Goal: Find specific page/section: Find specific page/section

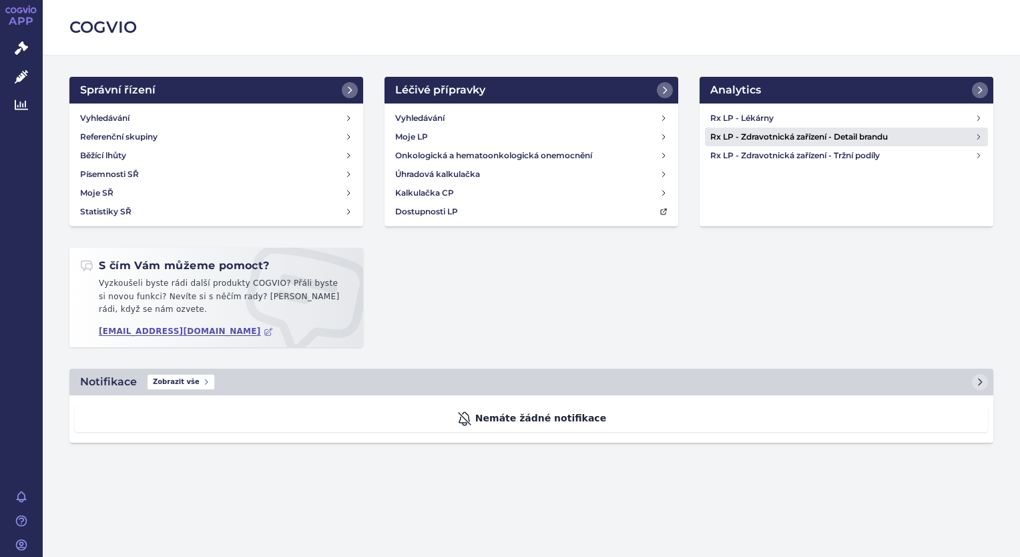
click at [855, 135] on h4 "Rx LP - Zdravotnická zařízení - Detail brandu" at bounding box center [842, 136] width 264 height 13
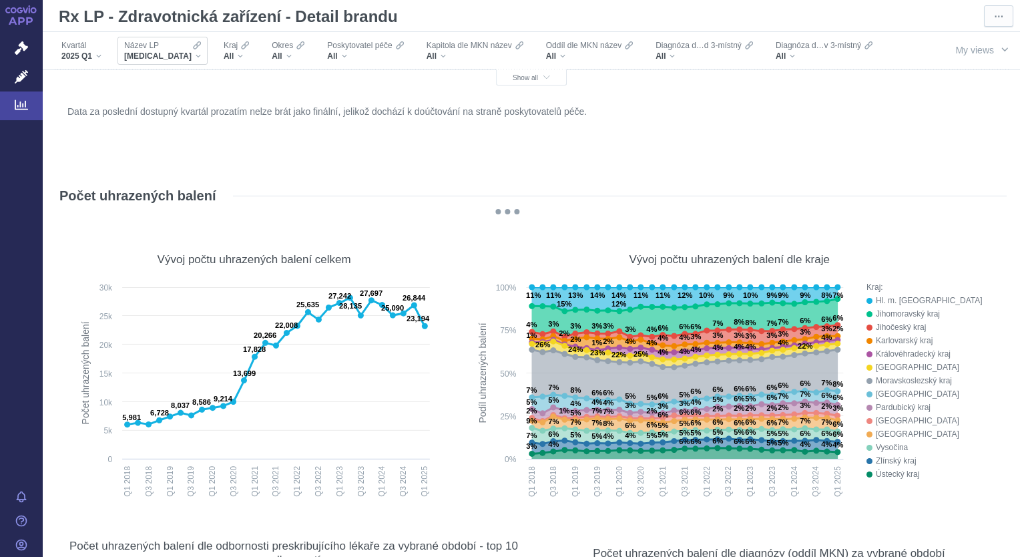
click at [171, 57] on div "Název LP XARELTO" at bounding box center [162, 51] width 90 height 28
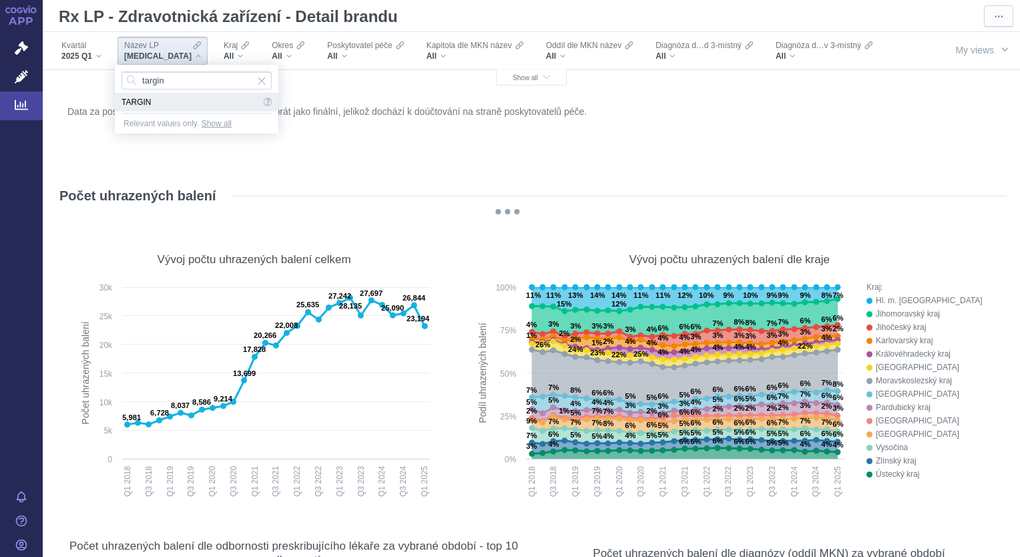
type input "targin"
click at [143, 103] on span "TARGIN" at bounding box center [190, 102] width 139 height 19
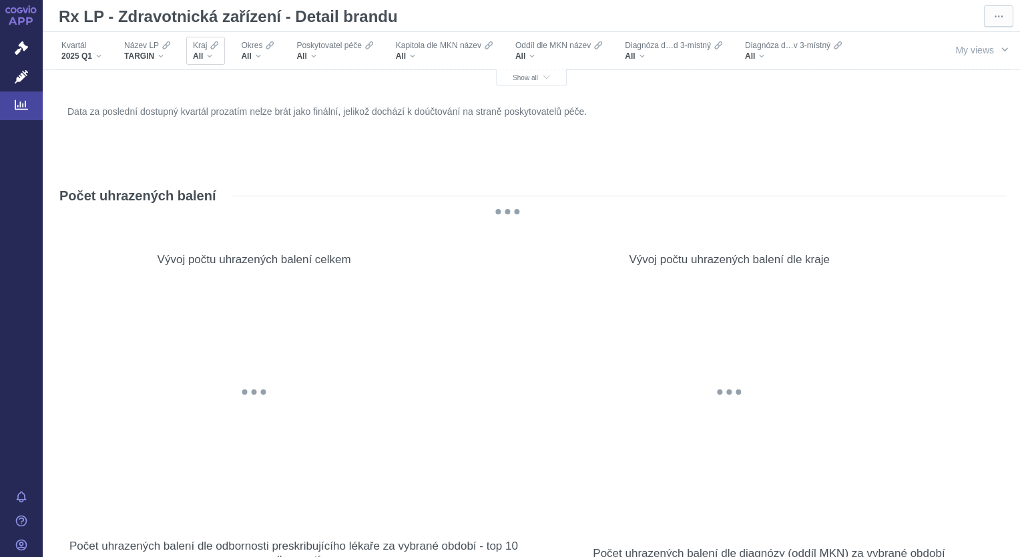
click at [212, 56] on div "All" at bounding box center [205, 56] width 25 height 11
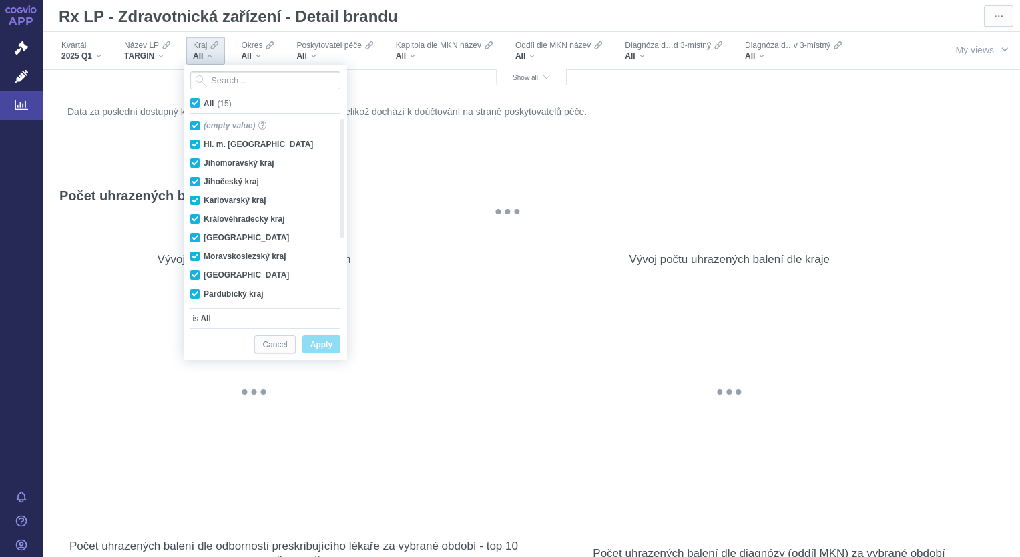
click at [204, 103] on span "All (15)" at bounding box center [218, 103] width 28 height 9
click at [204, 103] on input "All (15)" at bounding box center [208, 100] width 9 height 9
checkbox input "false"
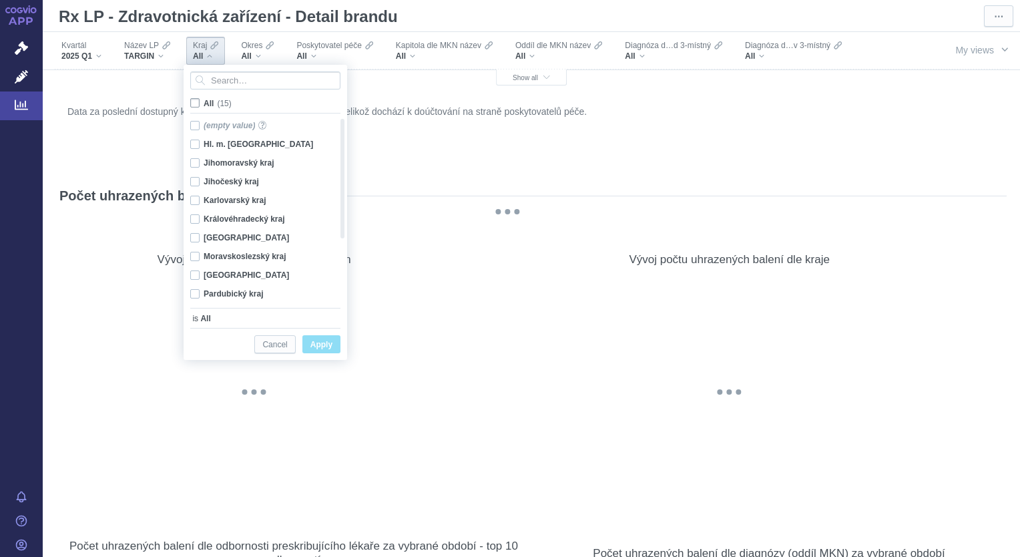
checkbox input "false"
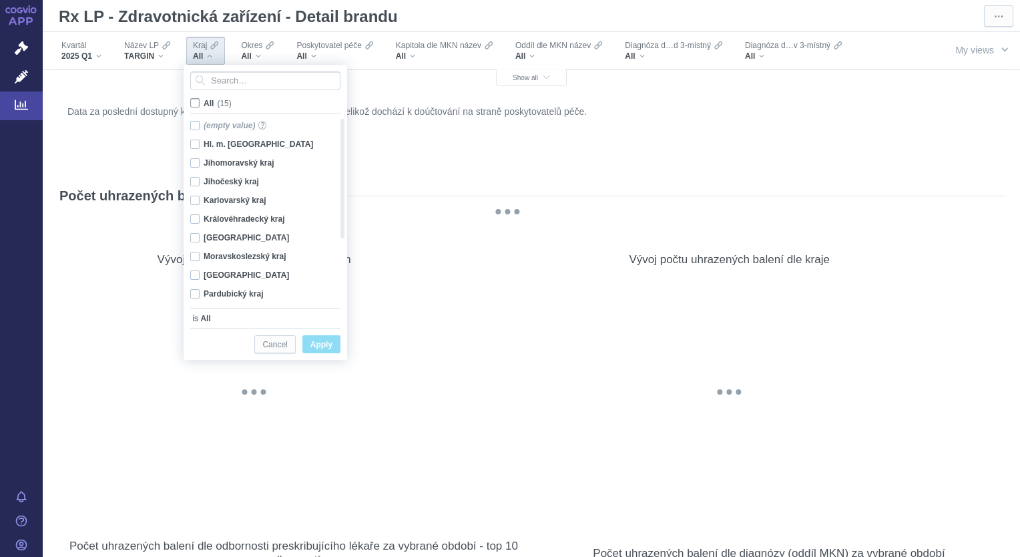
checkbox input "false"
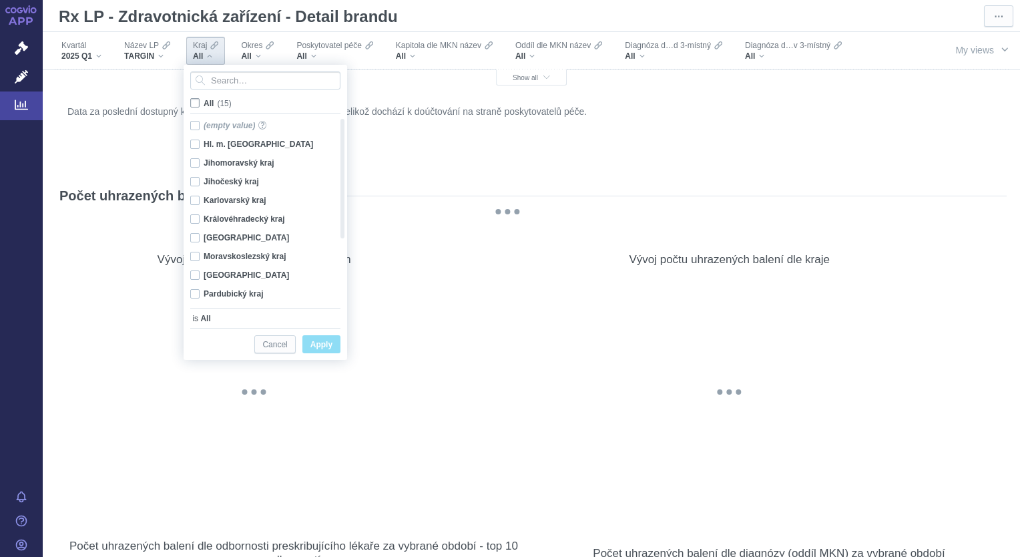
checkbox input "false"
click at [193, 219] on div "Královéhradecký kraj Only" at bounding box center [260, 219] width 153 height 19
checkbox input "true"
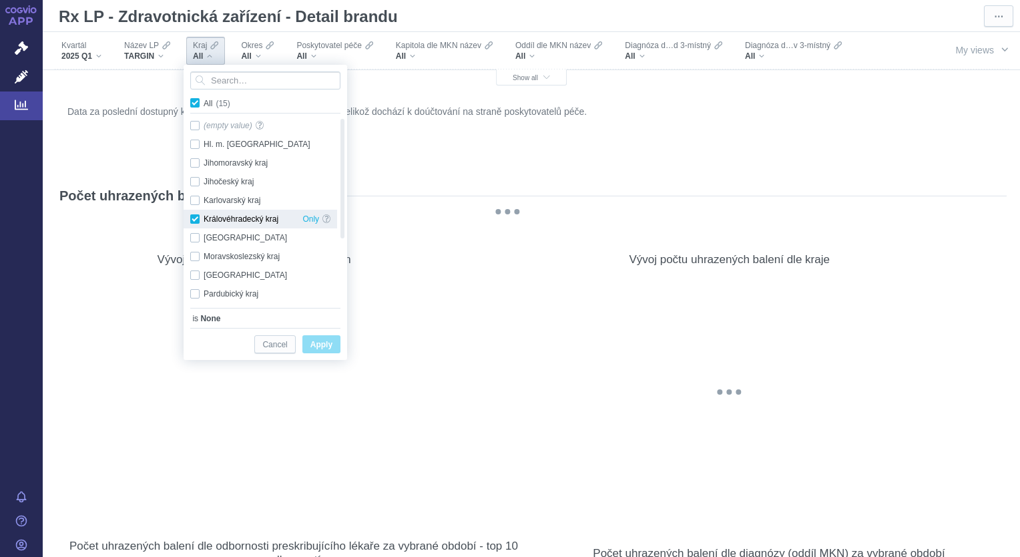
checkbox input "true"
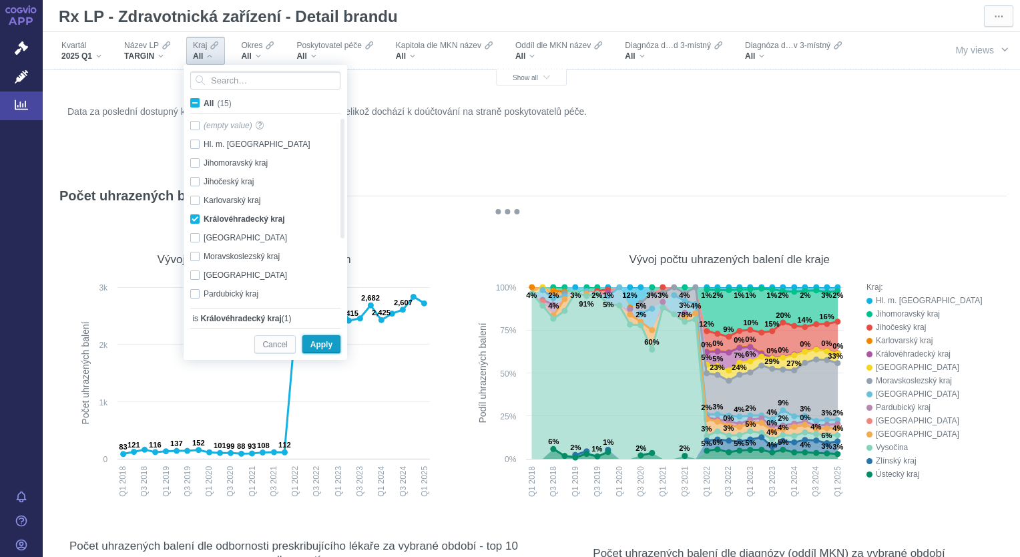
click at [323, 343] on span "Apply" at bounding box center [321, 344] width 22 height 17
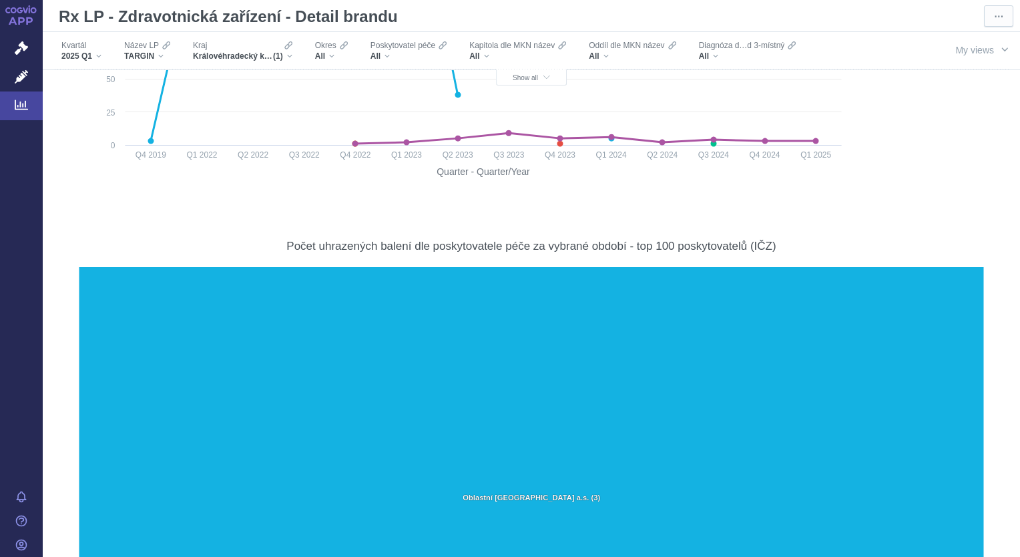
scroll to position [1103, 0]
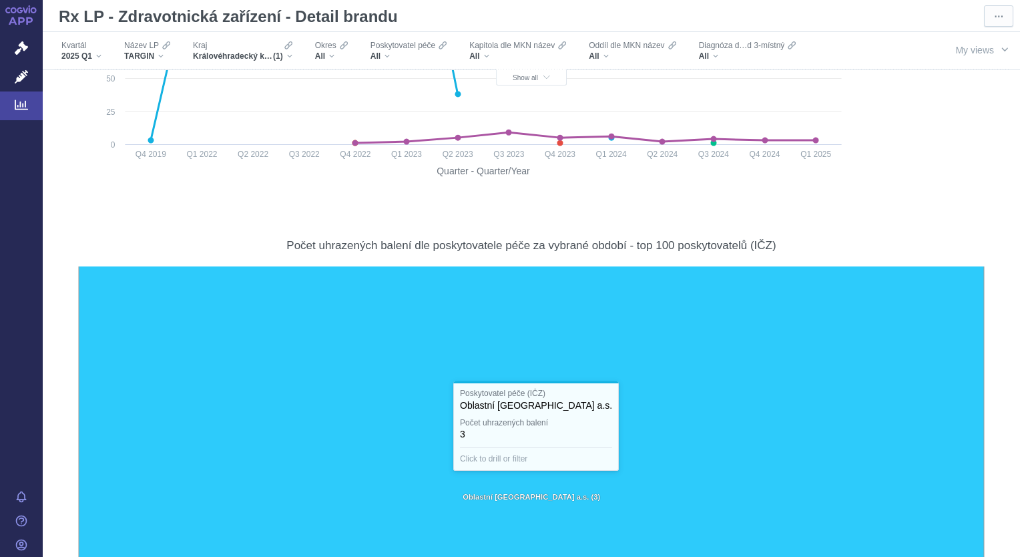
drag, startPoint x: 1017, startPoint y: 553, endPoint x: 626, endPoint y: 390, distance: 423.8
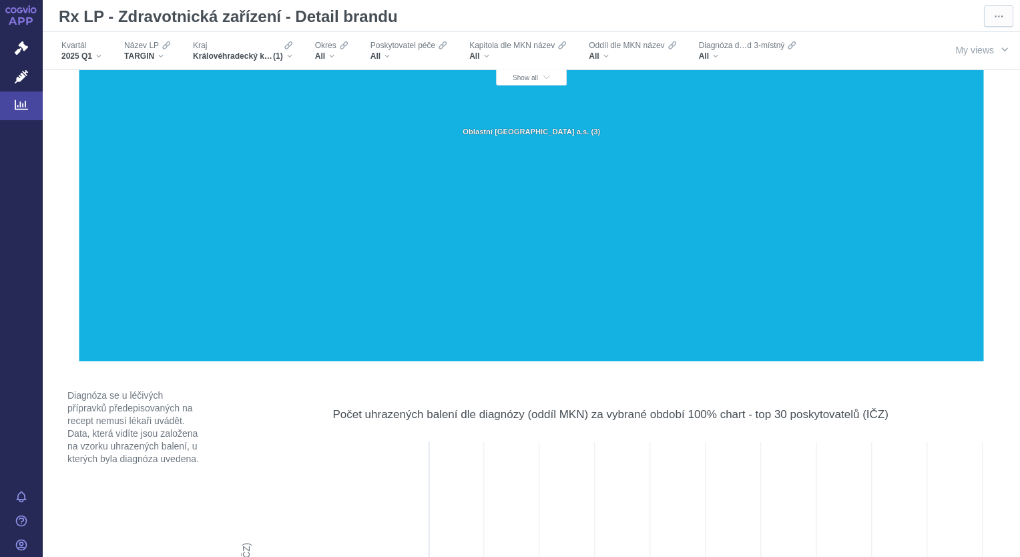
scroll to position [0, 0]
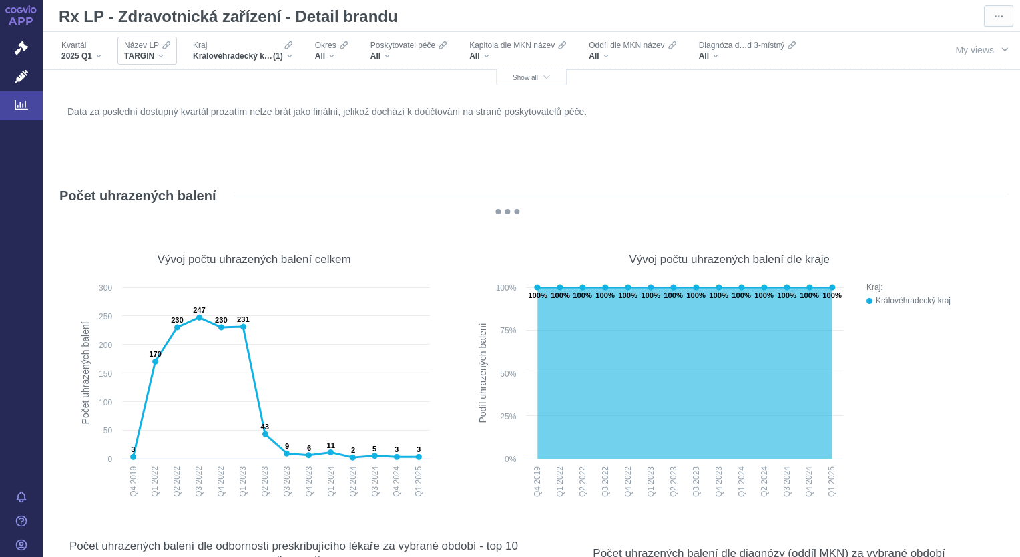
click at [161, 60] on div "TARGIN" at bounding box center [147, 56] width 46 height 11
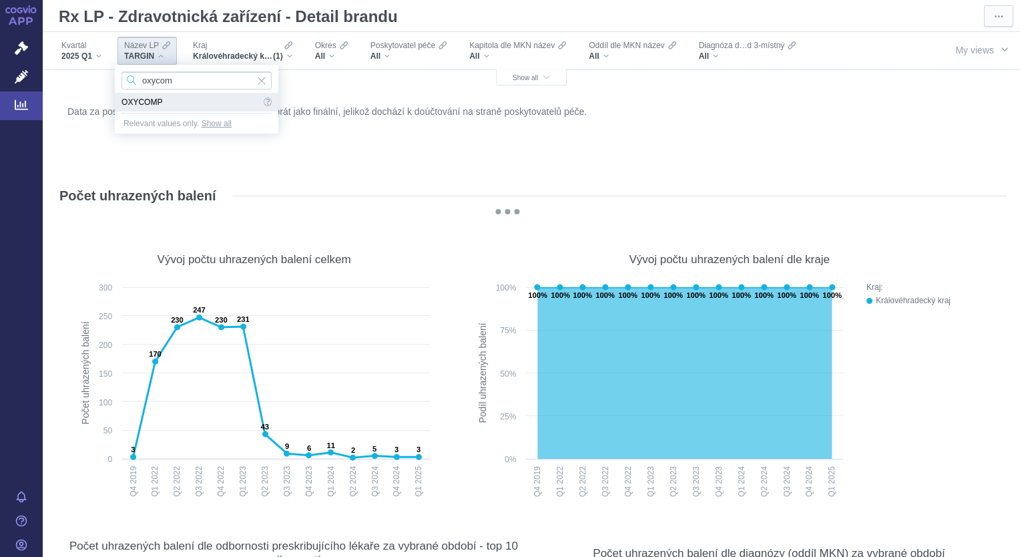
type input "oxycom"
click at [145, 103] on span "OXYCOMP" at bounding box center [190, 102] width 139 height 19
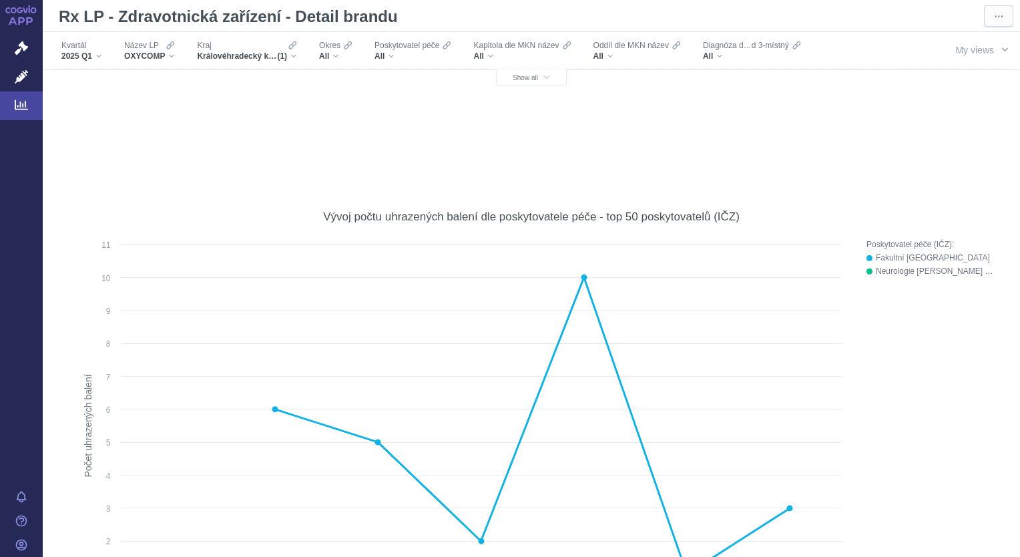
scroll to position [667, 0]
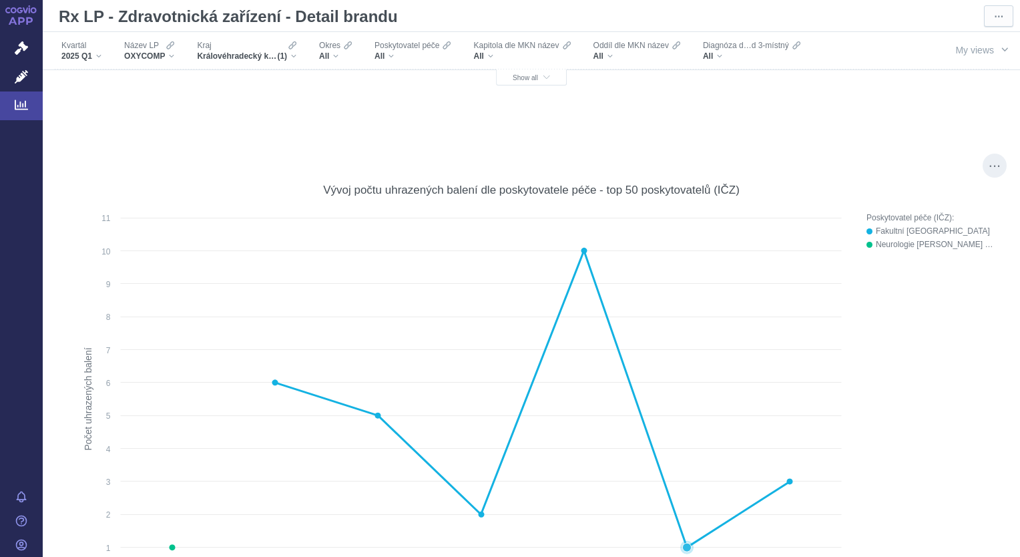
drag, startPoint x: 1012, startPoint y: 548, endPoint x: 671, endPoint y: 367, distance: 385.4
click at [671, 367] on rect at bounding box center [461, 416] width 773 height 410
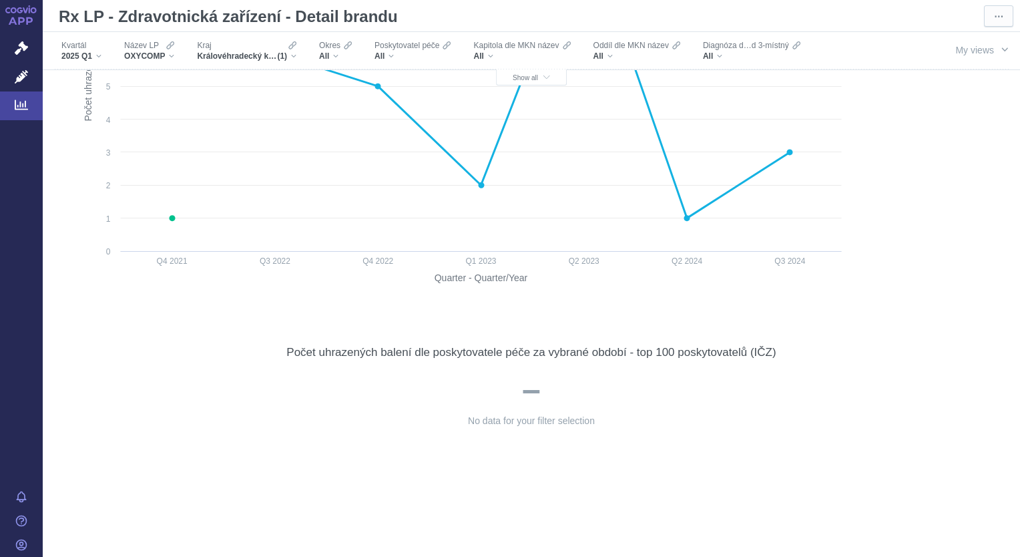
scroll to position [1103, 0]
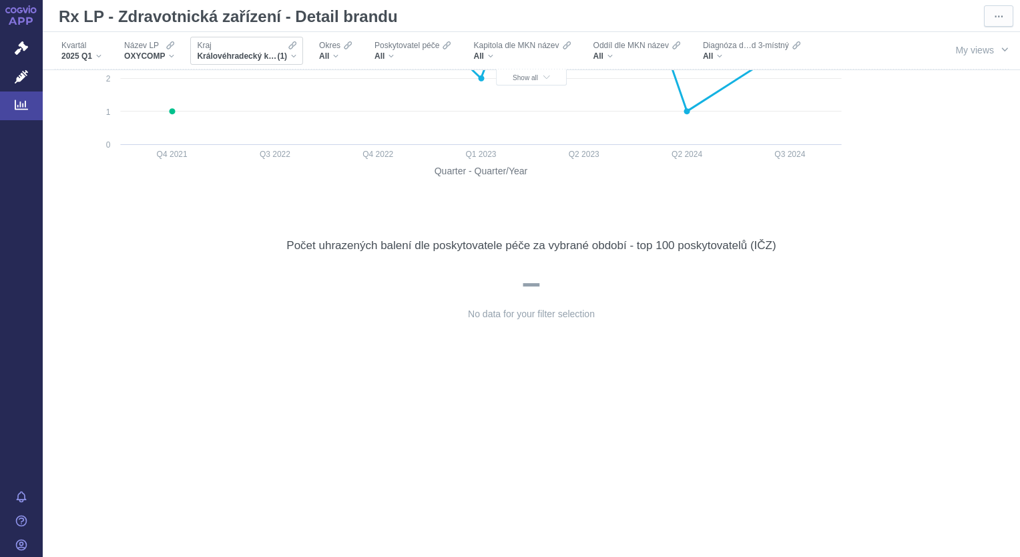
click at [294, 54] on div "Královéhradecký kraj (1)" at bounding box center [246, 56] width 99 height 11
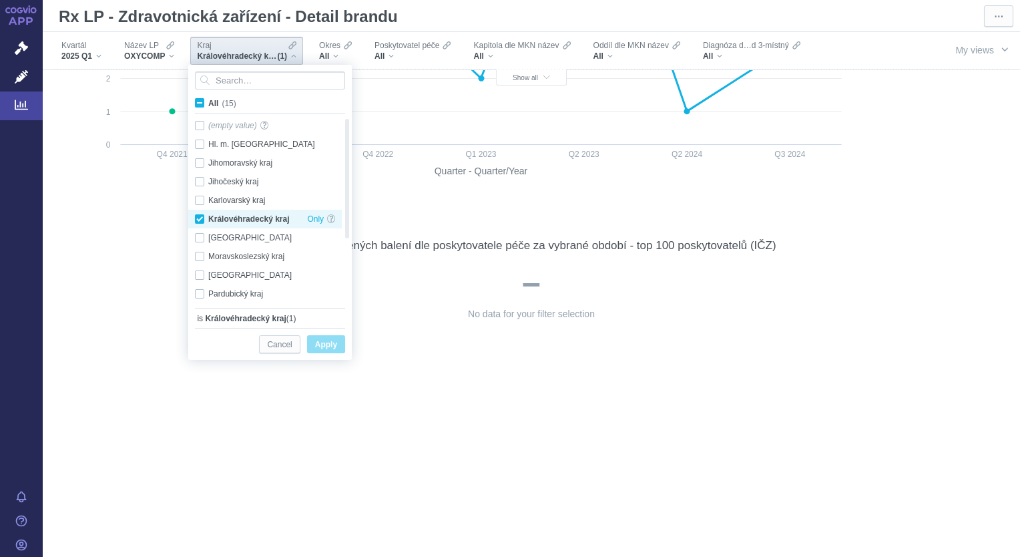
click at [203, 220] on div "Královéhradecký kraj Only" at bounding box center [264, 219] width 153 height 19
checkbox input "false"
click at [194, 239] on div "Liberecký kraj Only" at bounding box center [264, 237] width 153 height 19
checkbox input "true"
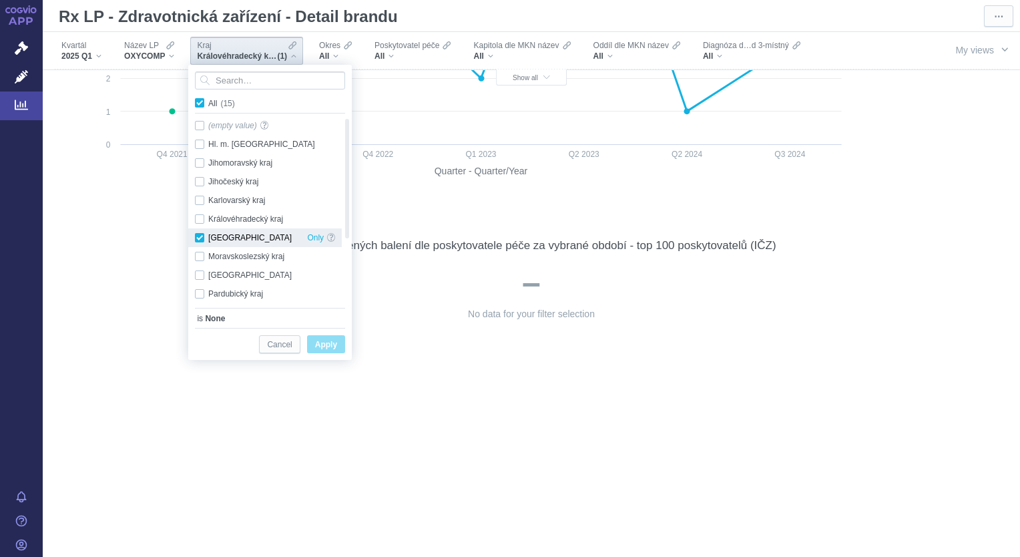
checkbox input "true"
click at [338, 51] on div "All" at bounding box center [335, 56] width 33 height 11
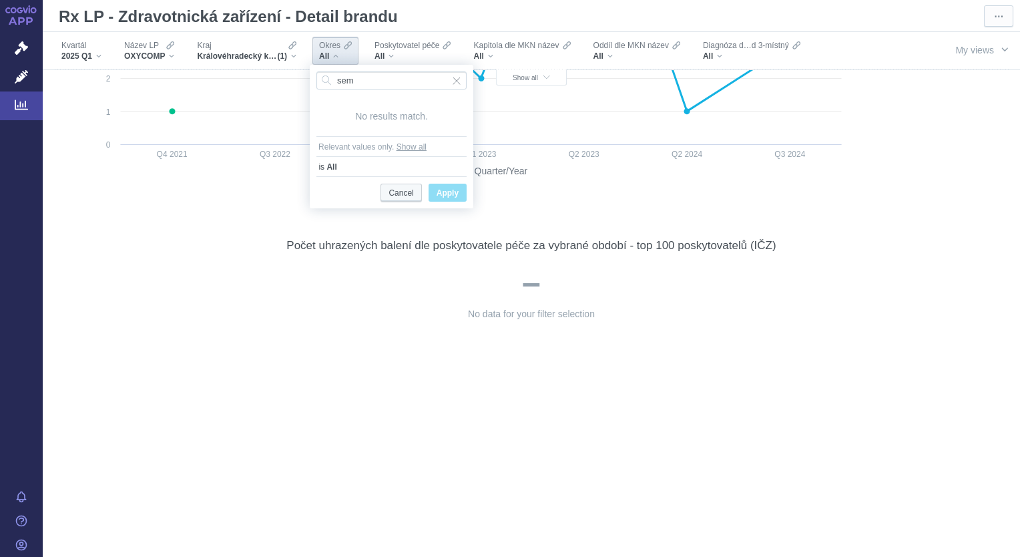
type input "sem"
click at [400, 196] on span "Cancel" at bounding box center [400, 193] width 25 height 17
click at [296, 52] on div "Kraj Královéhradecký kraj (1)" at bounding box center [246, 51] width 113 height 28
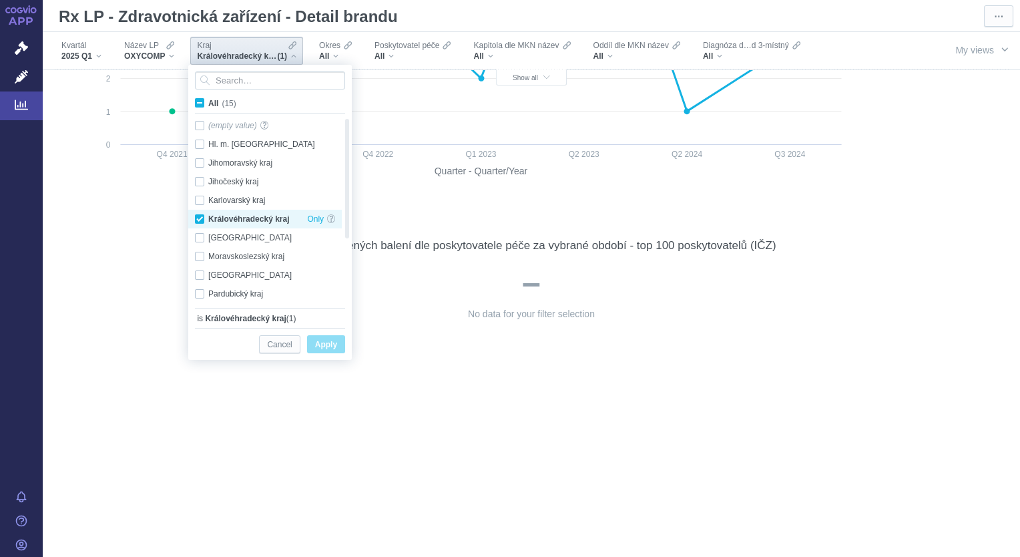
click at [196, 220] on div "Královéhradecký kraj Only" at bounding box center [264, 219] width 153 height 19
checkbox input "false"
click at [198, 236] on div "Liberecký kraj Only" at bounding box center [264, 237] width 153 height 19
checkbox input "true"
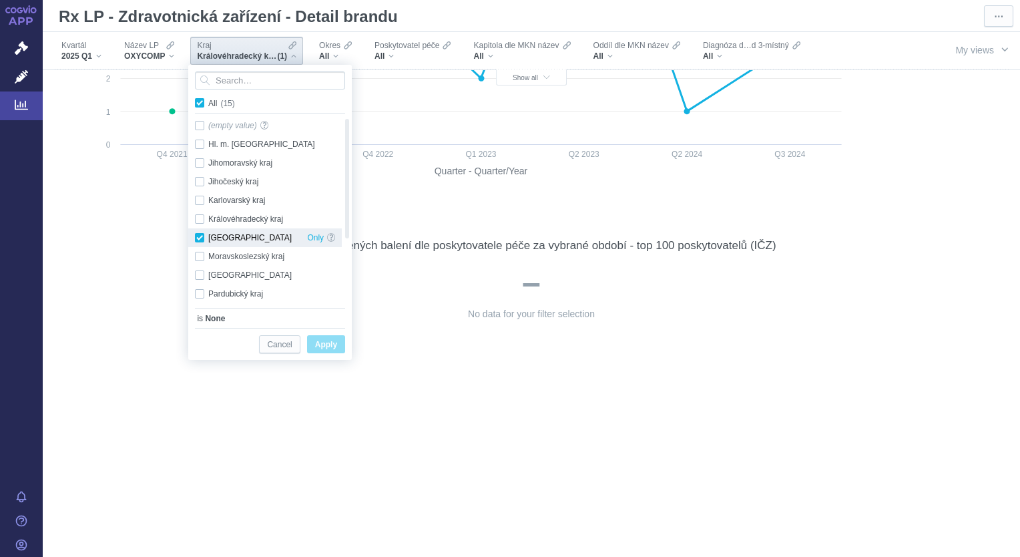
checkbox input "true"
click at [326, 348] on span "Apply" at bounding box center [326, 344] width 22 height 17
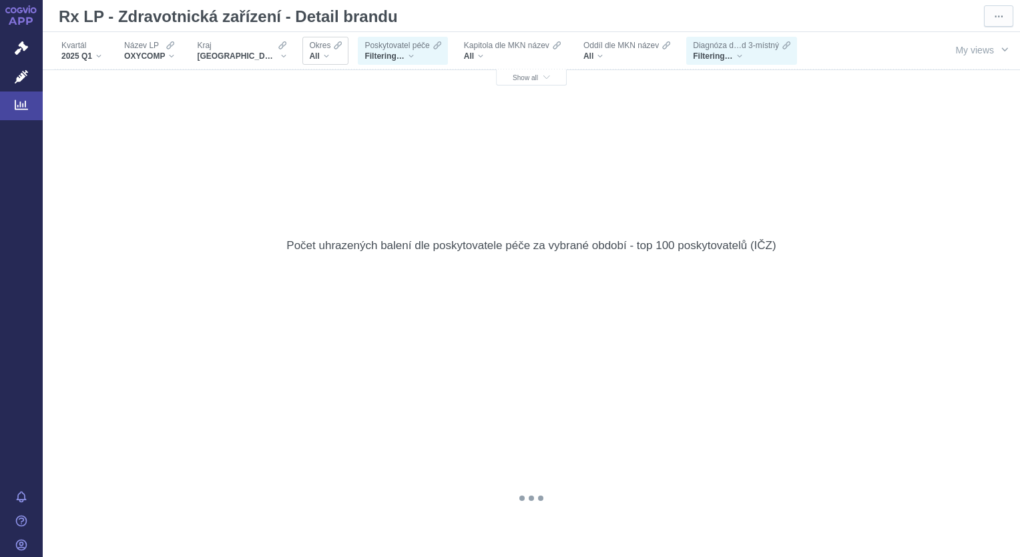
click at [309, 55] on div "All" at bounding box center [325, 56] width 33 height 11
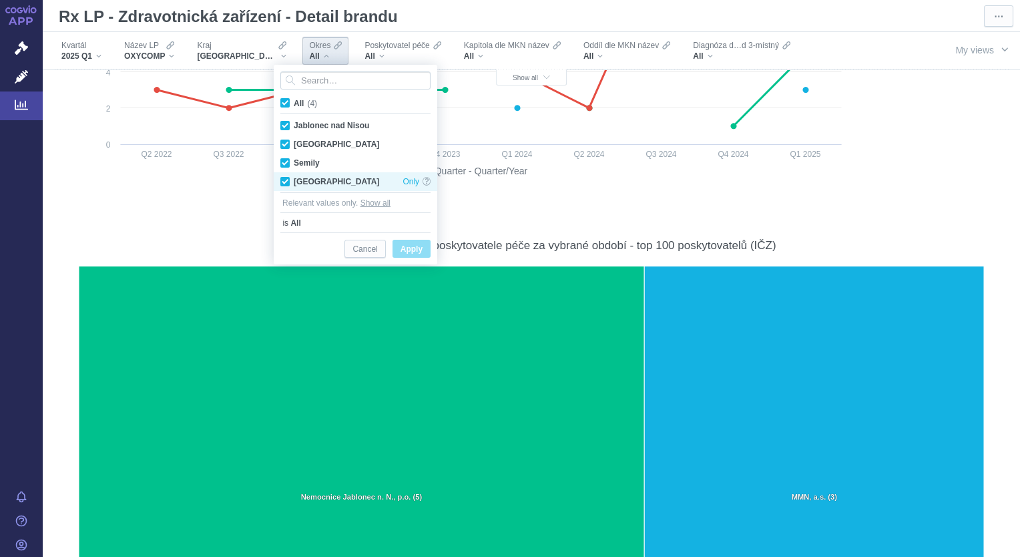
click at [286, 181] on div "Česká Lípa Only" at bounding box center [355, 181] width 163 height 19
checkbox input "false"
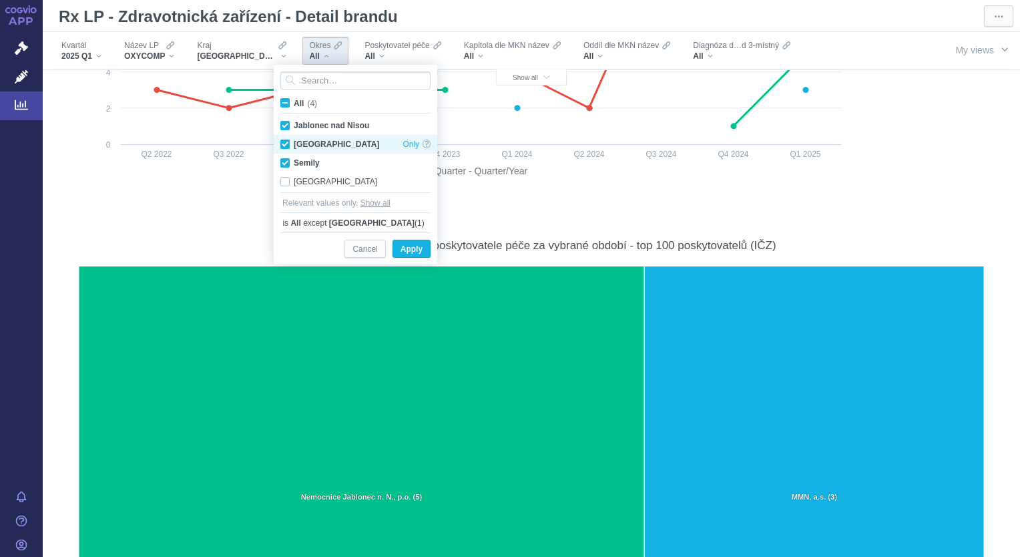
click at [283, 140] on div "Liberec Only" at bounding box center [355, 144] width 163 height 19
checkbox input "false"
click at [282, 123] on div "Jablonec nad Nisou Only" at bounding box center [355, 125] width 163 height 19
checkbox input "false"
click at [409, 248] on span "Apply" at bounding box center [411, 249] width 22 height 17
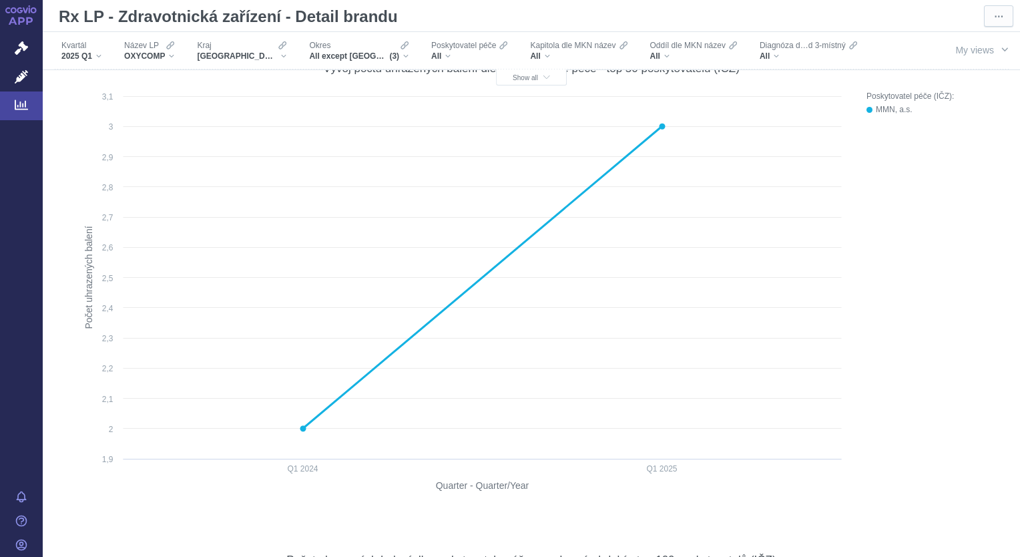
scroll to position [783, 0]
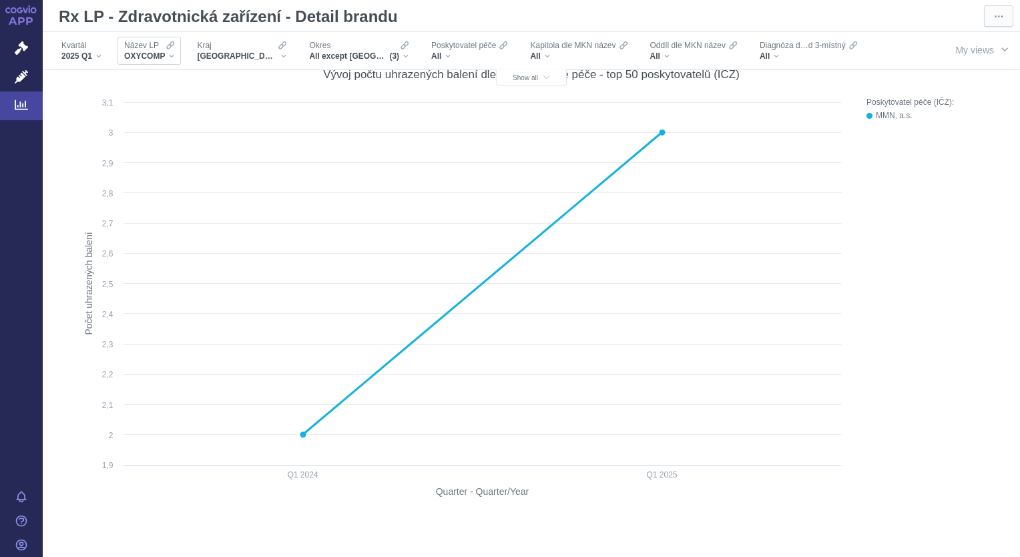
click at [173, 56] on div "OXYCOMP" at bounding box center [149, 56] width 50 height 11
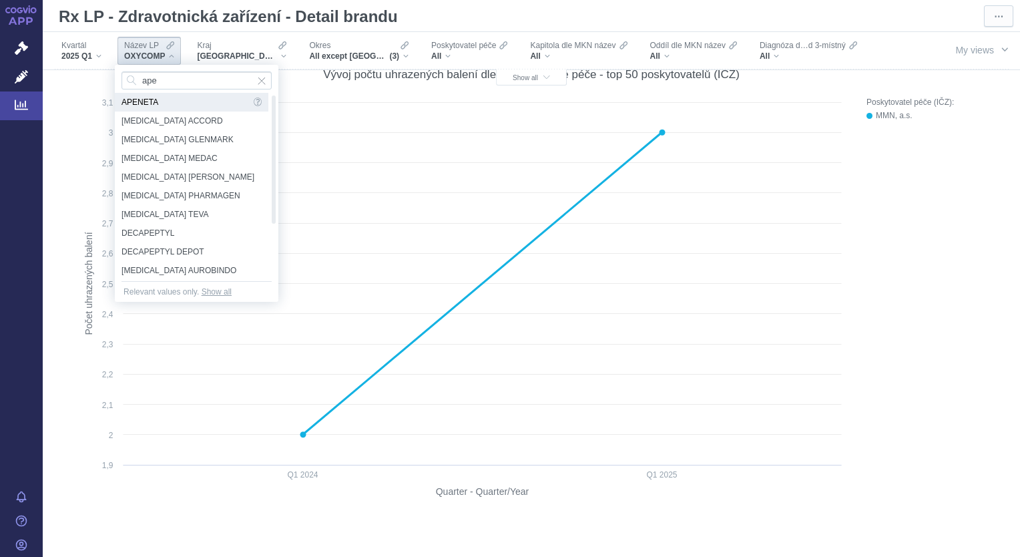
type input "ape"
click at [133, 103] on span "APENETA" at bounding box center [185, 102] width 129 height 19
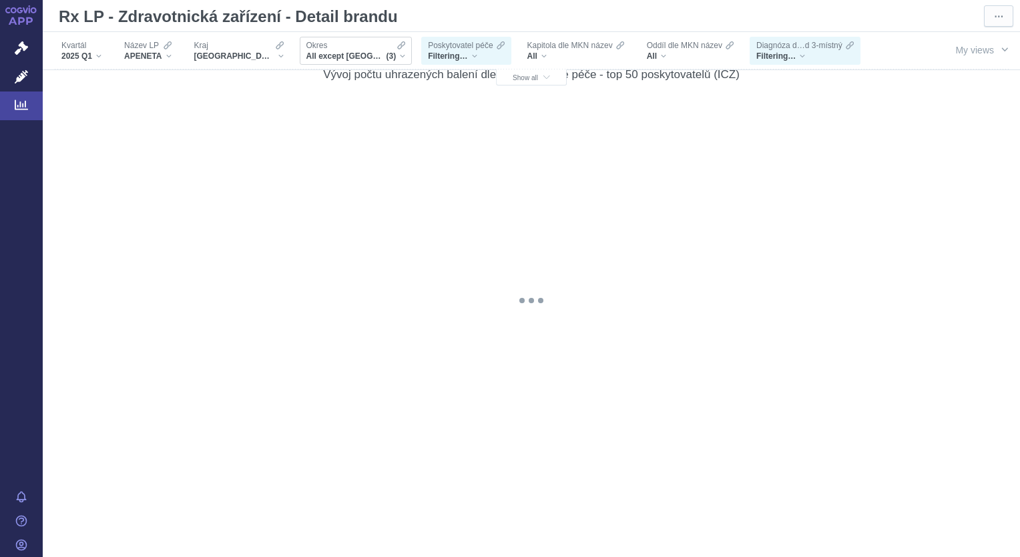
click at [376, 59] on div "All except Česká Lípa, Liberec, Jablonec nad Nisou (3)" at bounding box center [355, 56] width 99 height 11
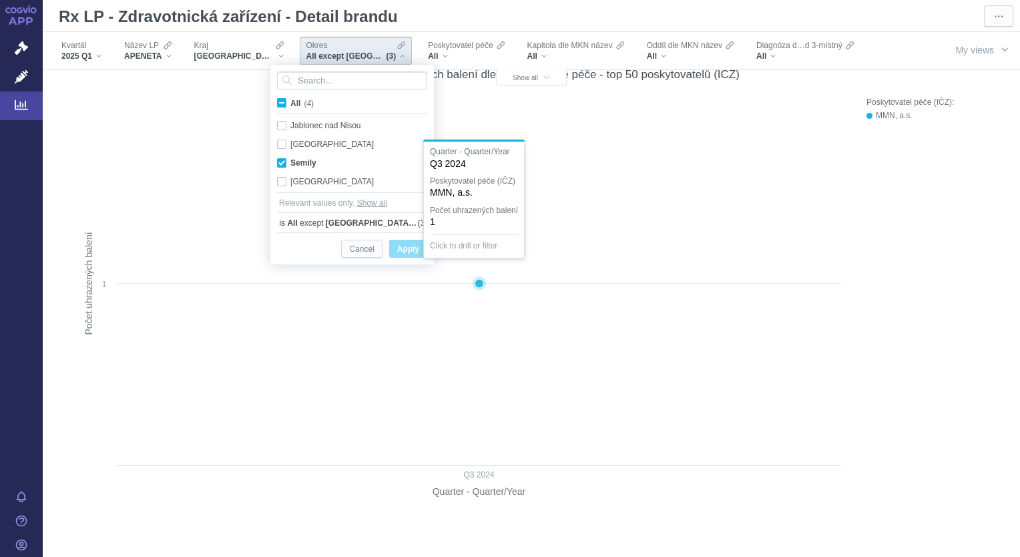
click at [214, 196] on rect at bounding box center [461, 300] width 773 height 410
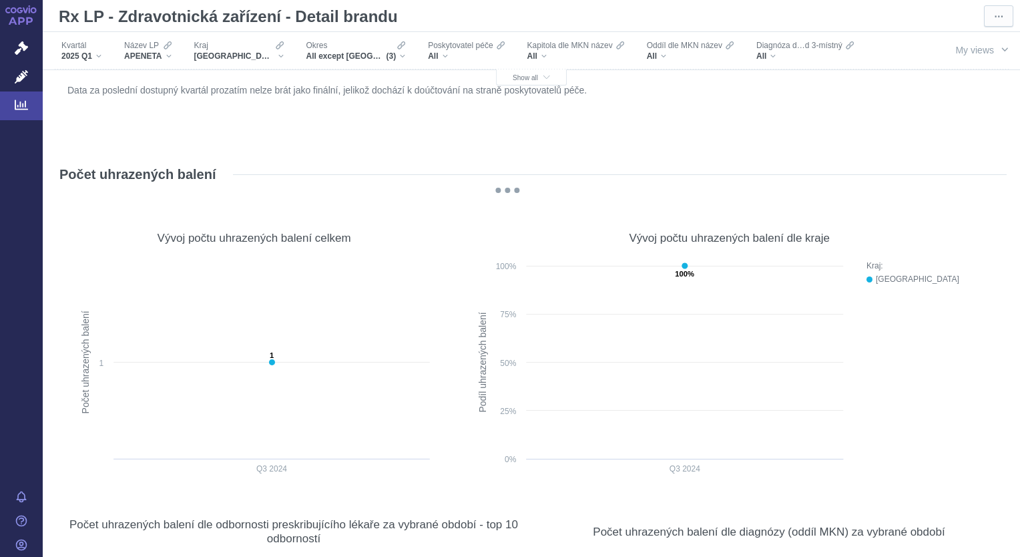
scroll to position [9, 0]
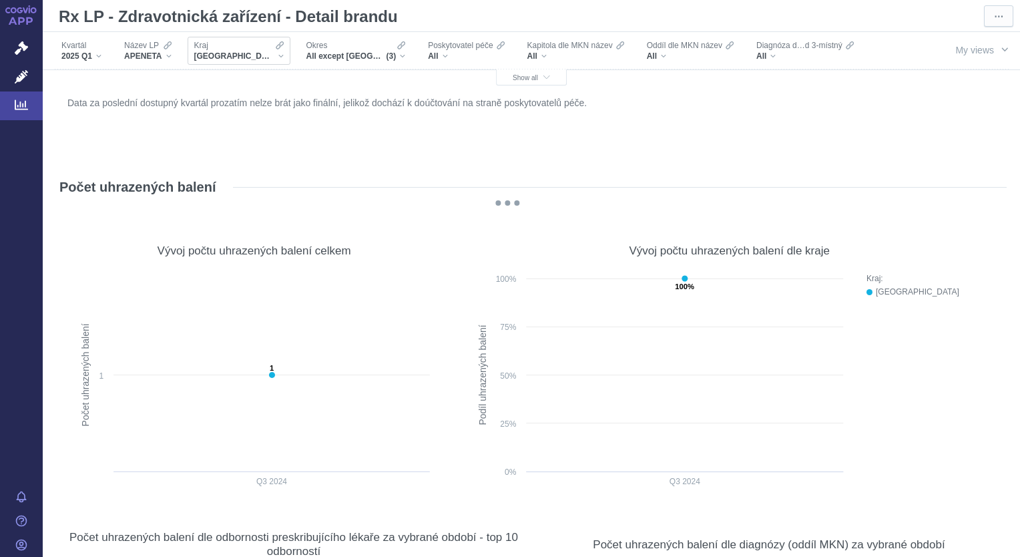
click at [254, 59] on div "Liberecký kraj" at bounding box center [238, 56] width 89 height 11
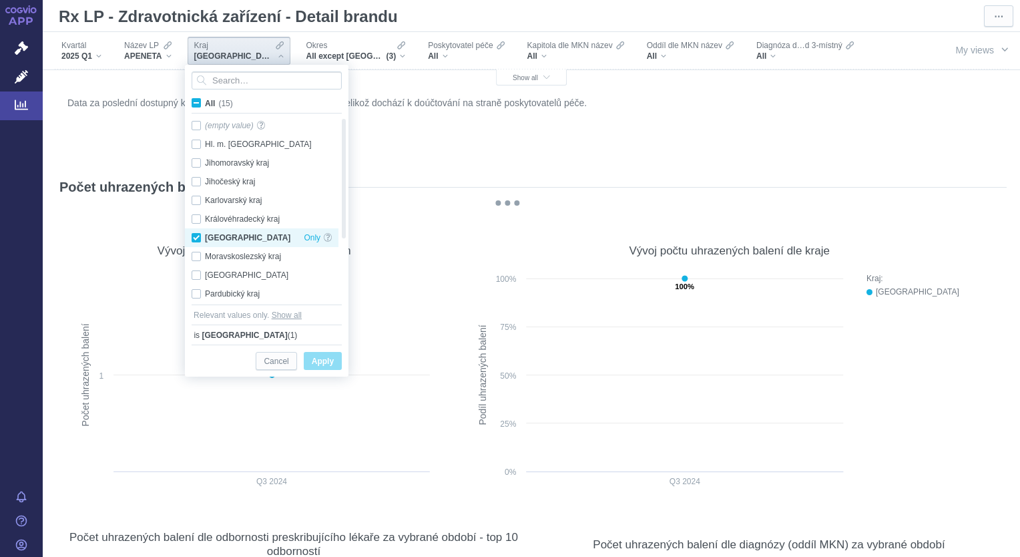
click at [198, 233] on div "Liberecký kraj Only" at bounding box center [261, 237] width 153 height 19
checkbox input "false"
click at [200, 220] on div "Královéhradecký kraj Only" at bounding box center [261, 219] width 153 height 19
checkbox input "true"
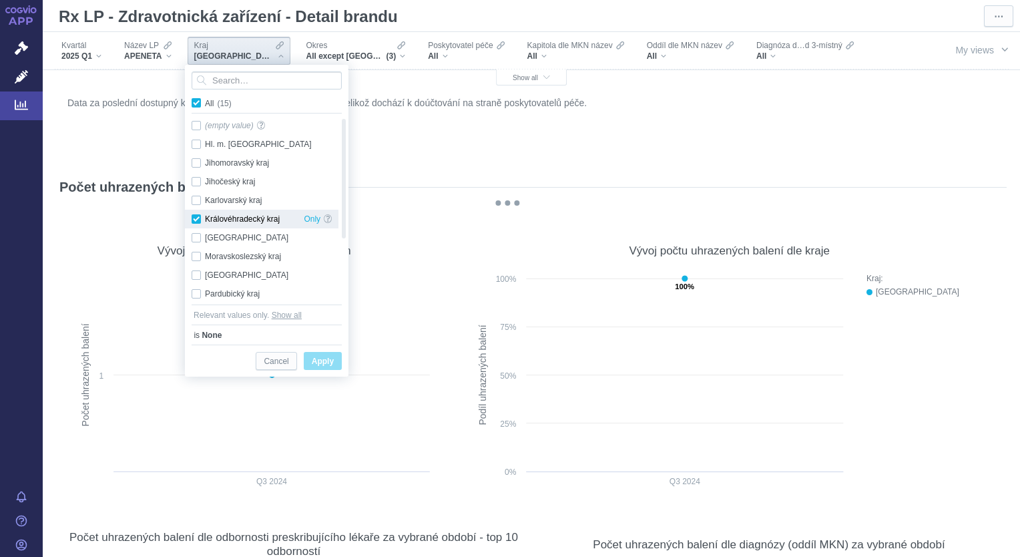
checkbox input "true"
click at [323, 358] on span "Apply" at bounding box center [323, 361] width 22 height 17
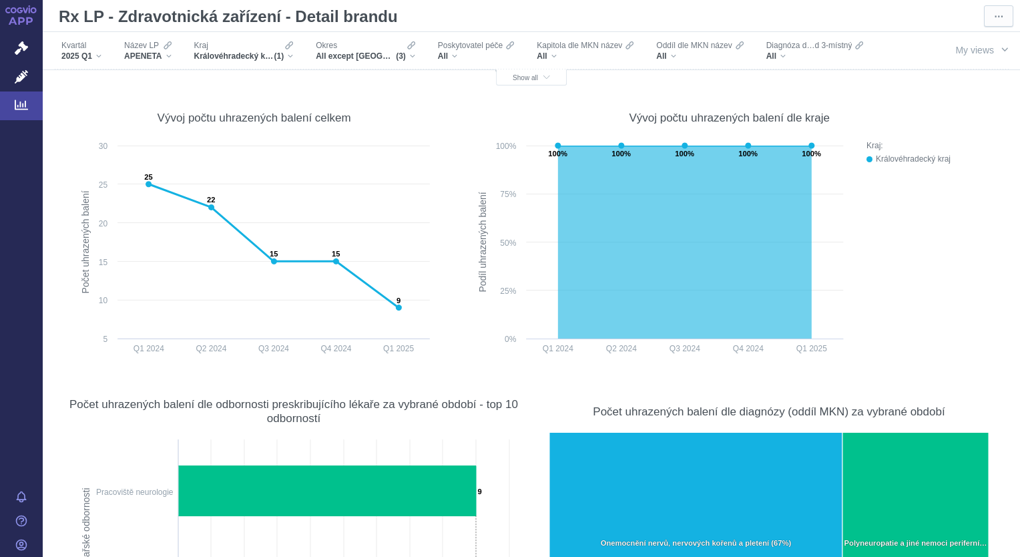
scroll to position [35, 0]
